Goal: Information Seeking & Learning: Find specific page/section

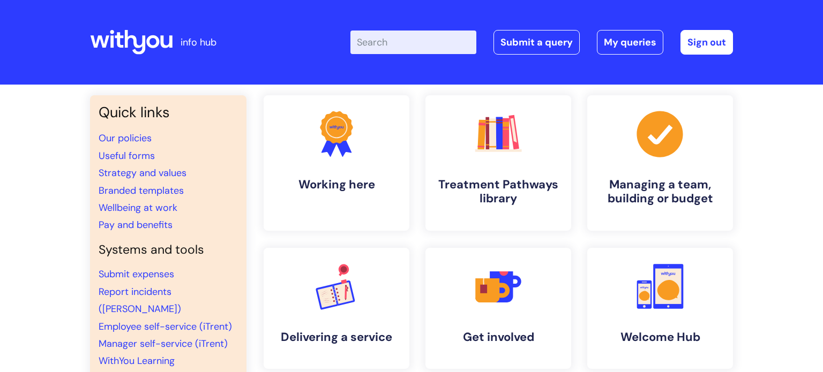
click at [399, 46] on input "Enter your search term here..." at bounding box center [413, 43] width 126 height 24
type input "vac"
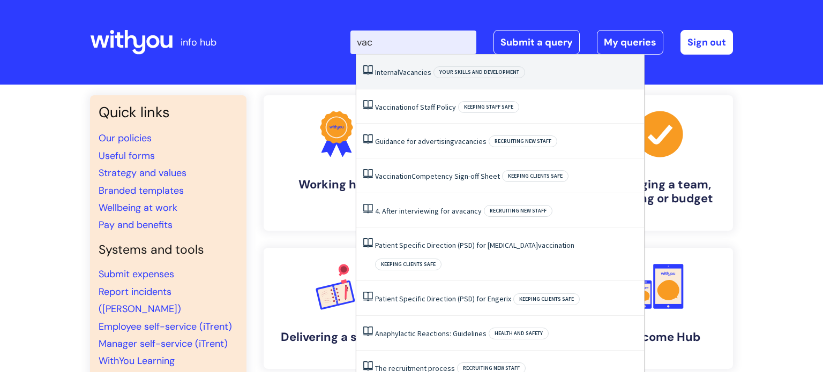
click at [406, 69] on span "Vacancies" at bounding box center [415, 73] width 32 height 10
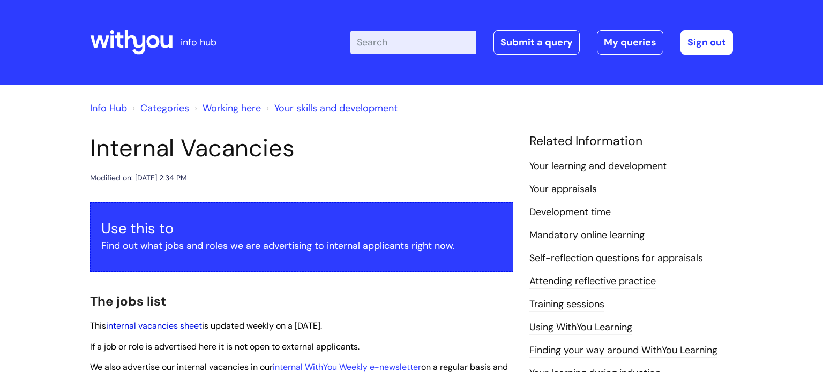
click at [168, 328] on link "internal vacancies sheet" at bounding box center [154, 325] width 96 height 11
